Goal: Transaction & Acquisition: Purchase product/service

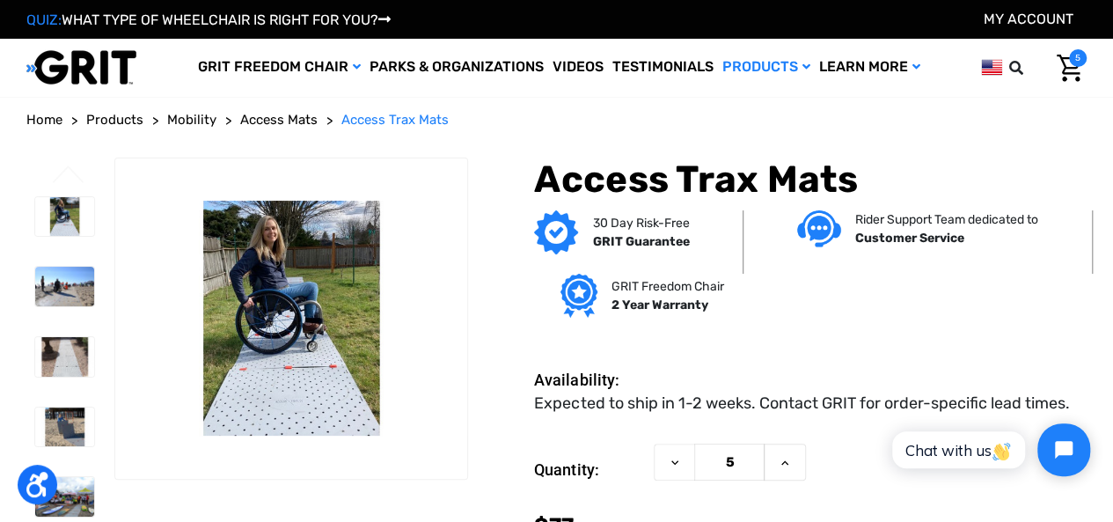
click at [1057, 62] on img "Cart with 5 items" at bounding box center [1070, 68] width 26 height 27
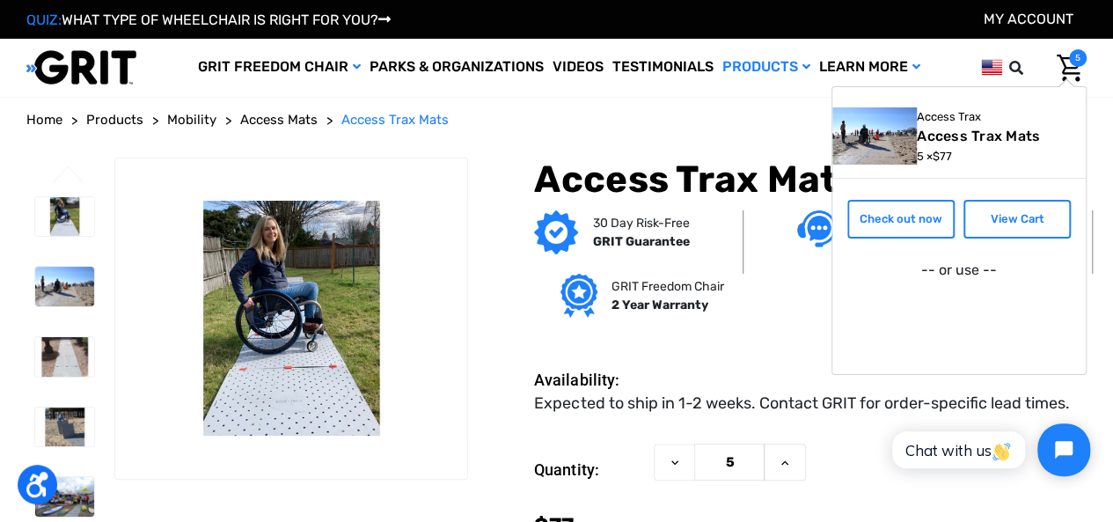
click at [917, 136] on link "Access Trax Mats" at bounding box center [981, 136] width 128 height 17
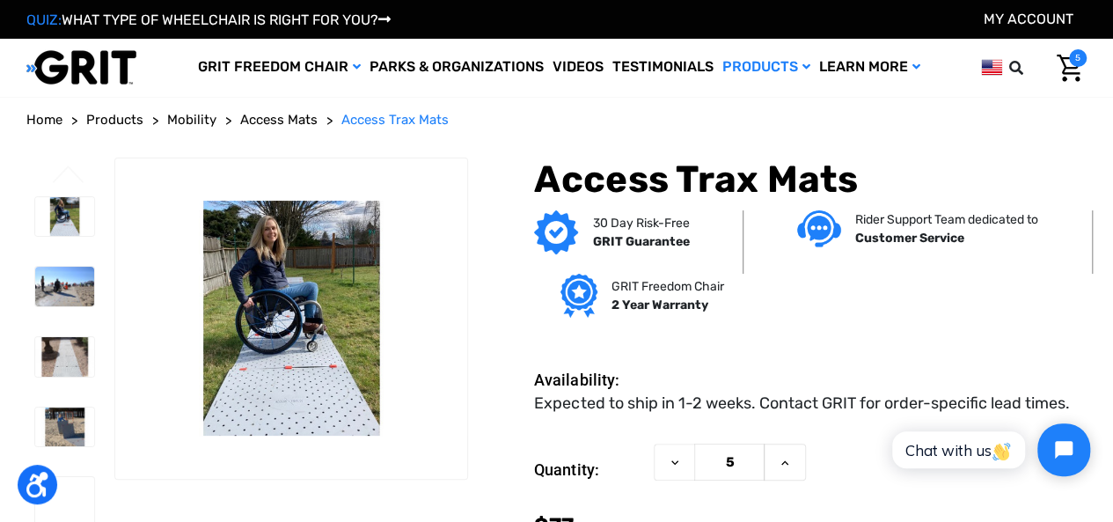
click at [1057, 68] on img "Cart with 5 items" at bounding box center [1070, 68] width 26 height 27
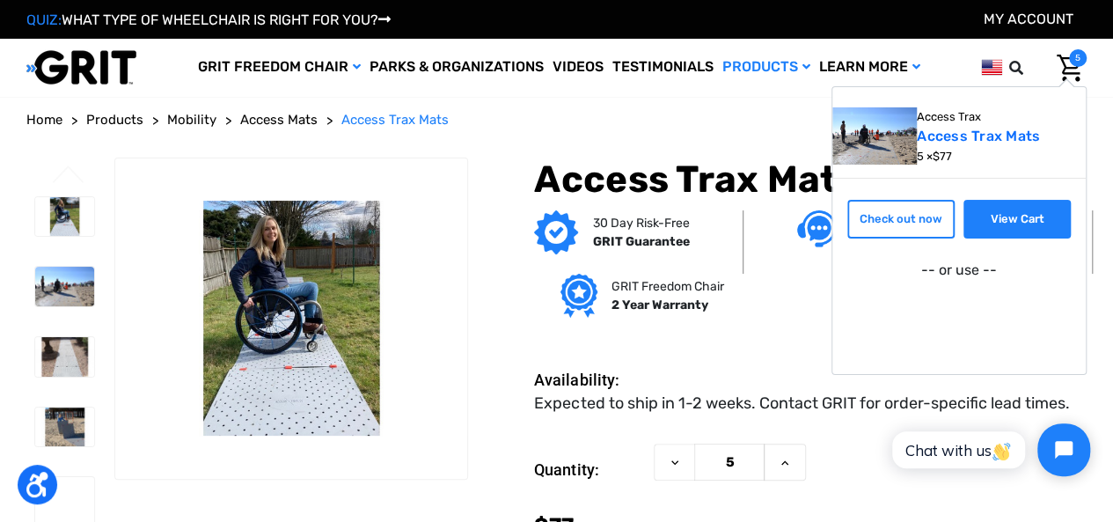
click at [980, 219] on link "View Cart" at bounding box center [1017, 219] width 107 height 39
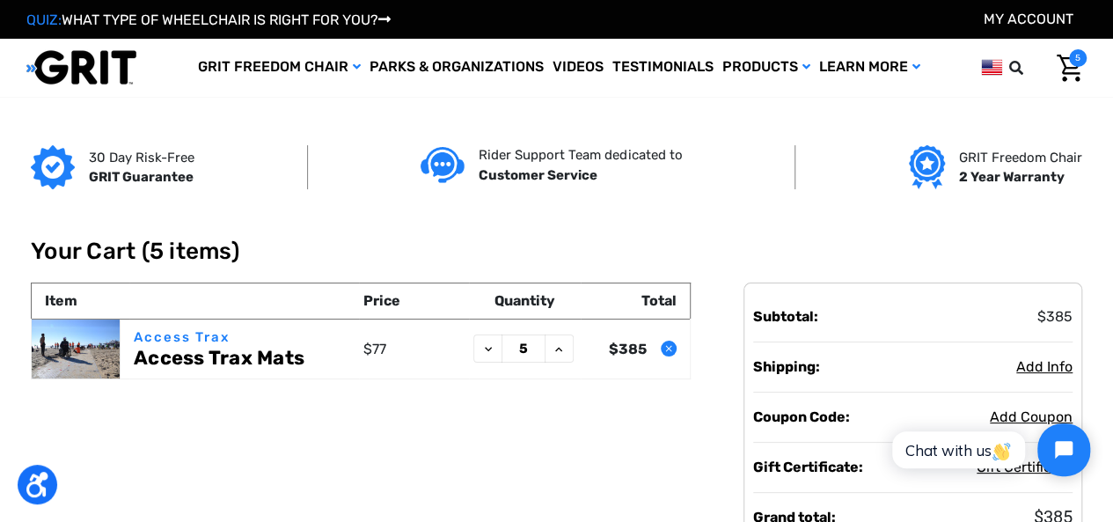
click at [1069, 66] on span "5" at bounding box center [1078, 58] width 18 height 18
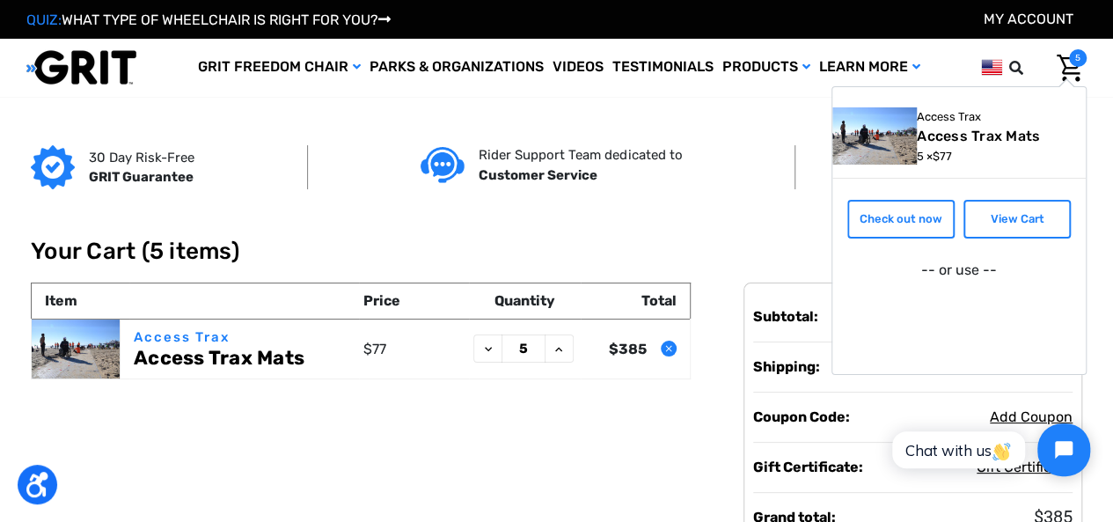
click at [925, 133] on link "Access Trax Mats" at bounding box center [981, 136] width 128 height 17
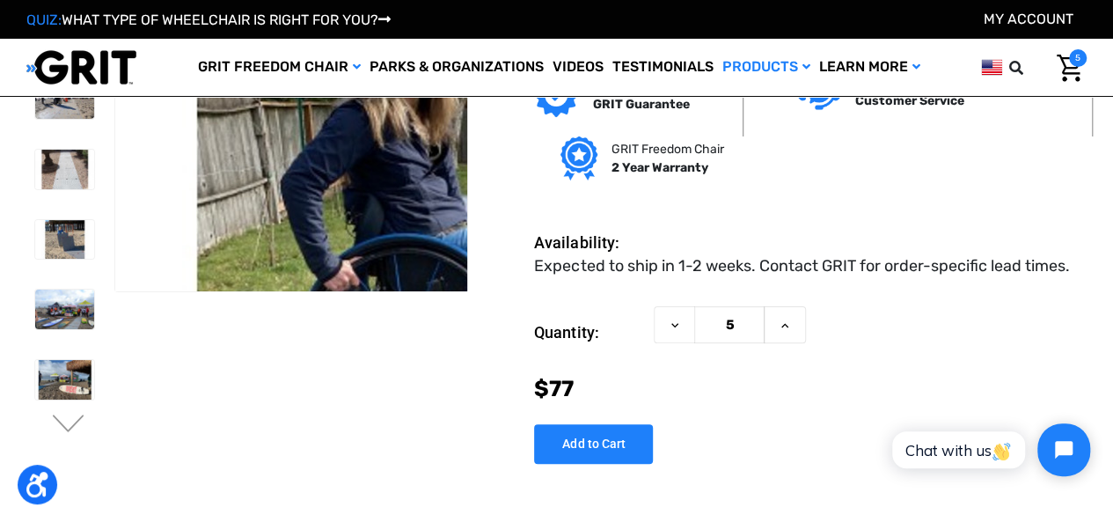
scroll to position [92, 0]
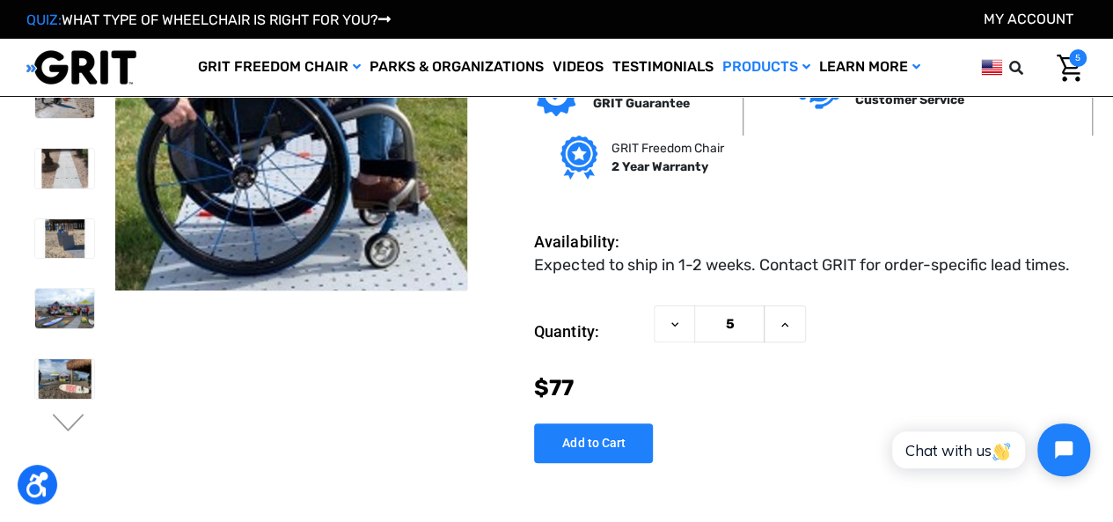
click at [288, 451] on img at bounding box center [315, 160] width 1126 height 751
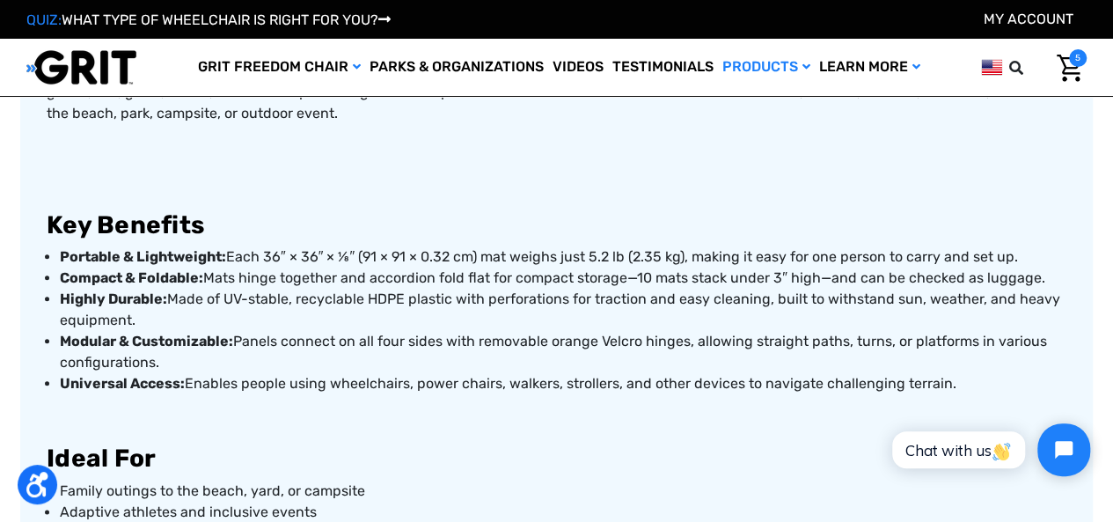
scroll to position [766, 0]
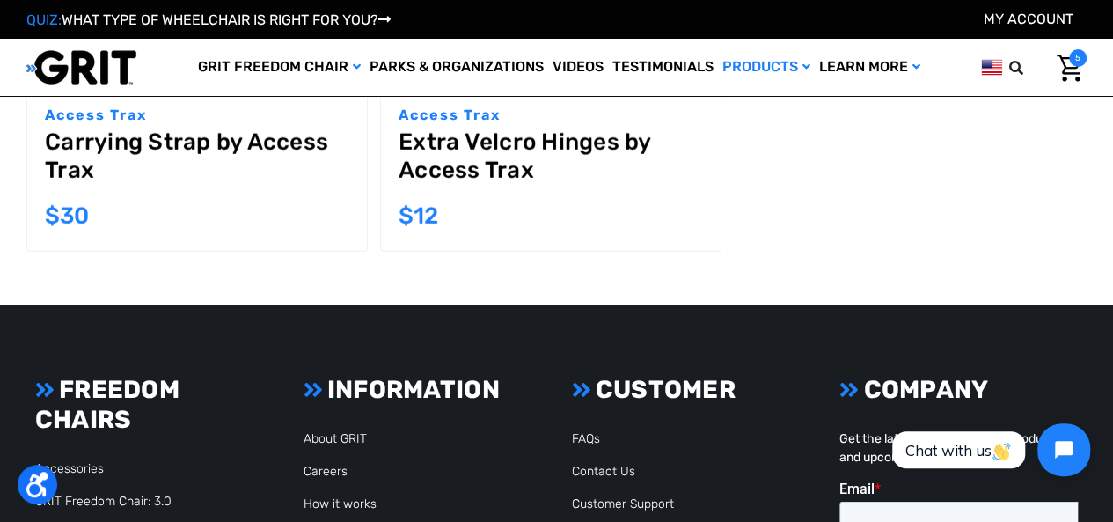
scroll to position [2436, 0]
